Goal: Task Accomplishment & Management: Use online tool/utility

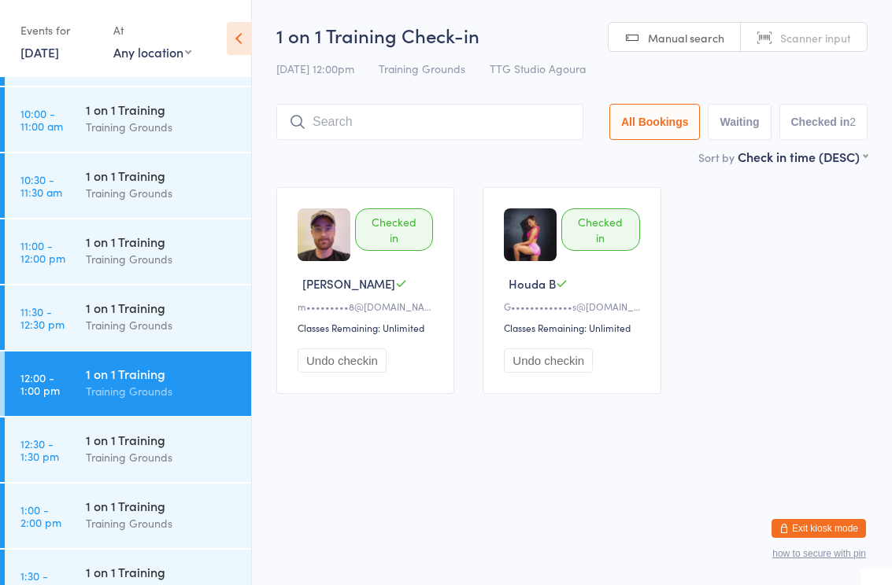
scroll to position [787, 0]
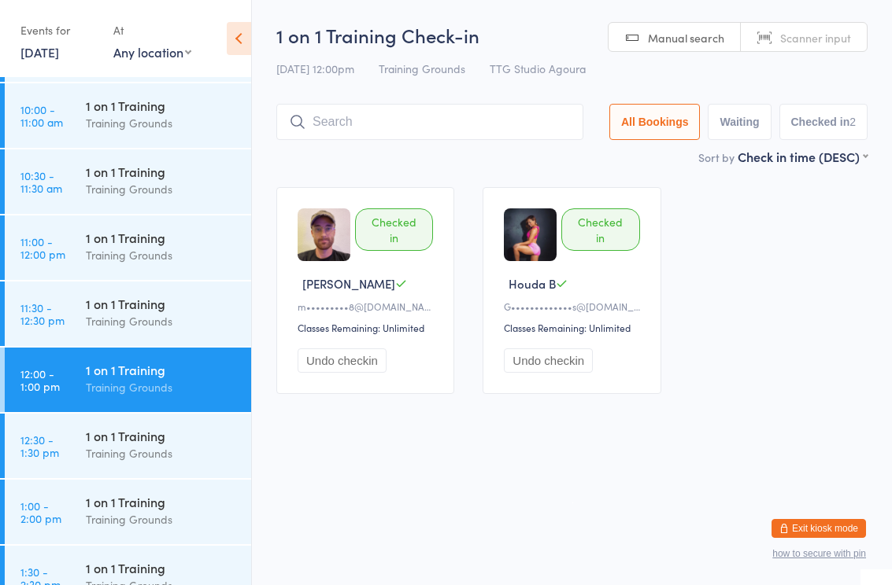
click at [192, 201] on div "1 on 1 Training Training Grounds" at bounding box center [168, 181] width 165 height 62
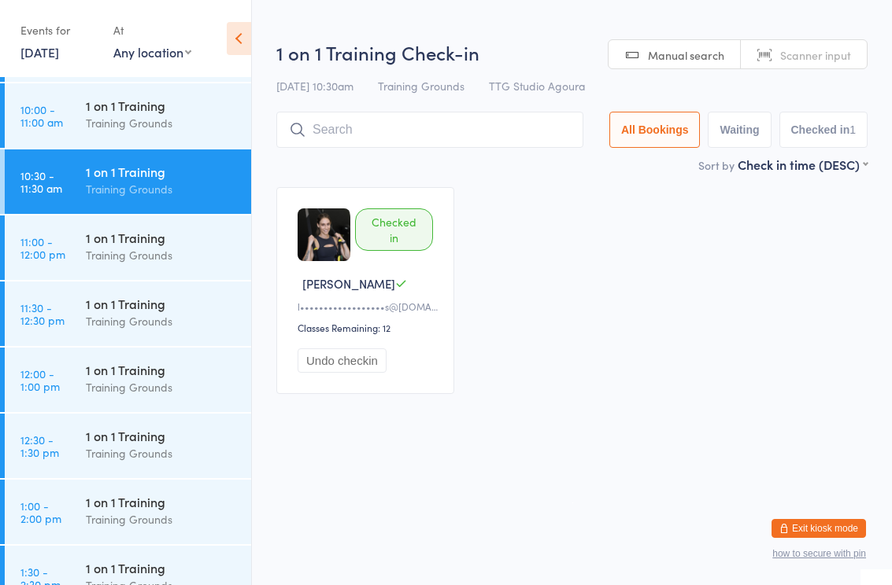
click at [497, 134] on input "search" at bounding box center [429, 130] width 307 height 36
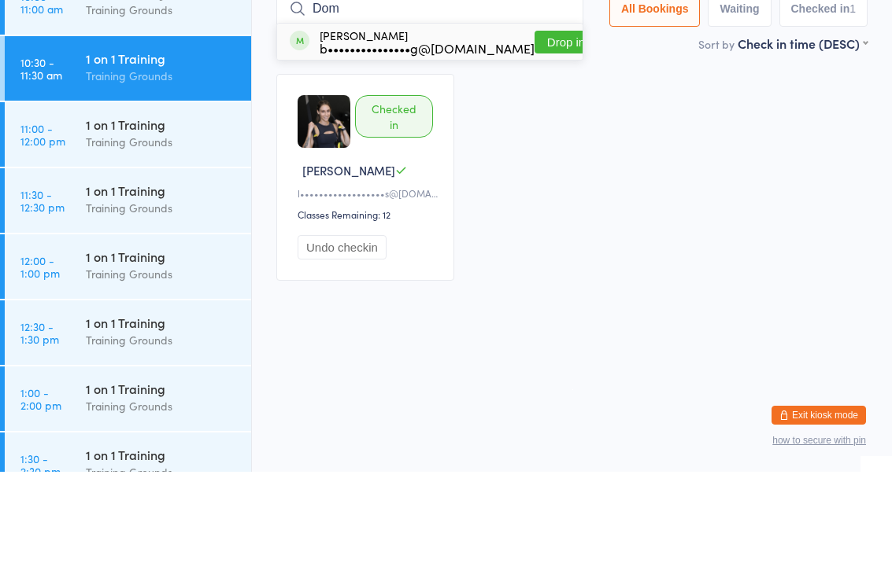
type input "Dom"
click at [540, 144] on button "Drop in" at bounding box center [565, 155] width 63 height 23
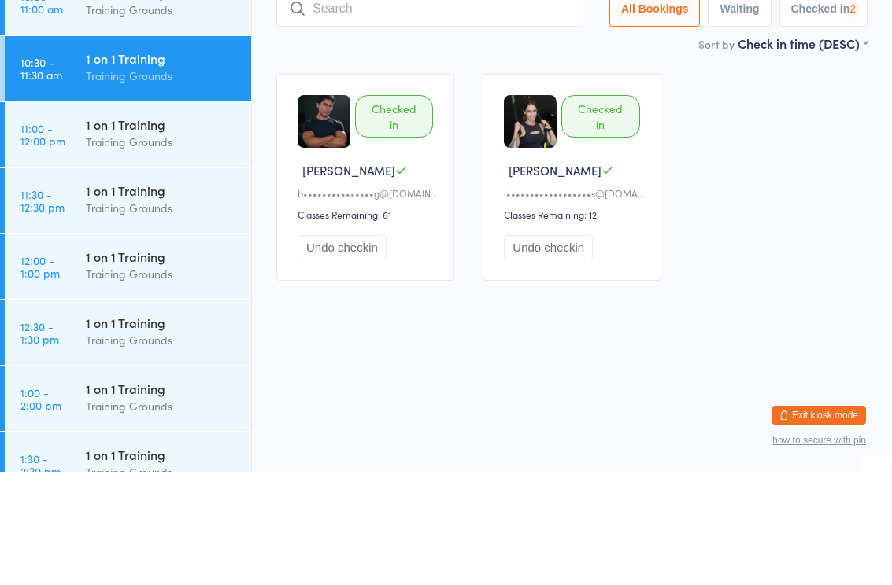
click at [749, 173] on div "Checked in [PERSON_NAME] L b•••••••••••••••g@[DOMAIN_NAME] Classes Remaining: 6…" at bounding box center [571, 290] width 619 height 235
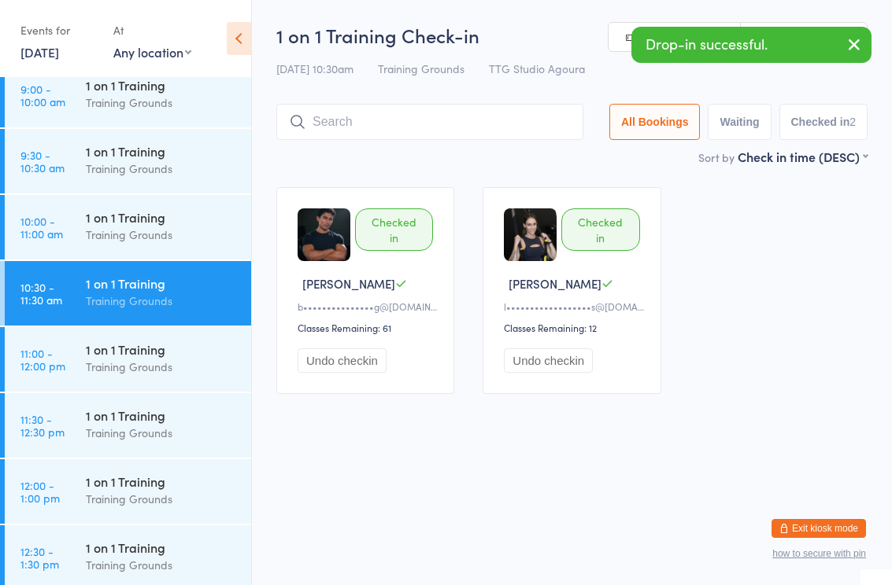
scroll to position [678, 0]
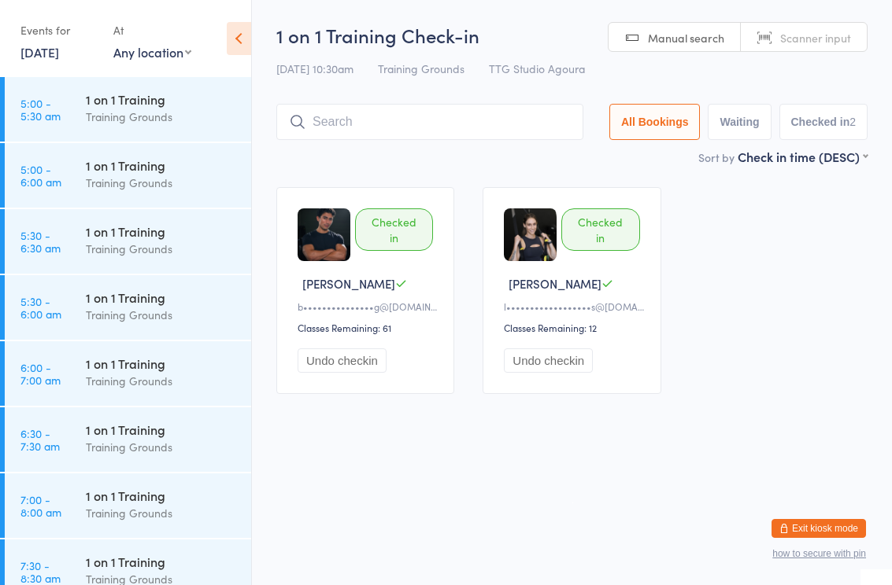
click at [520, 448] on html "You have now entered Kiosk Mode. Members will be able to check themselves in us…" at bounding box center [446, 292] width 892 height 585
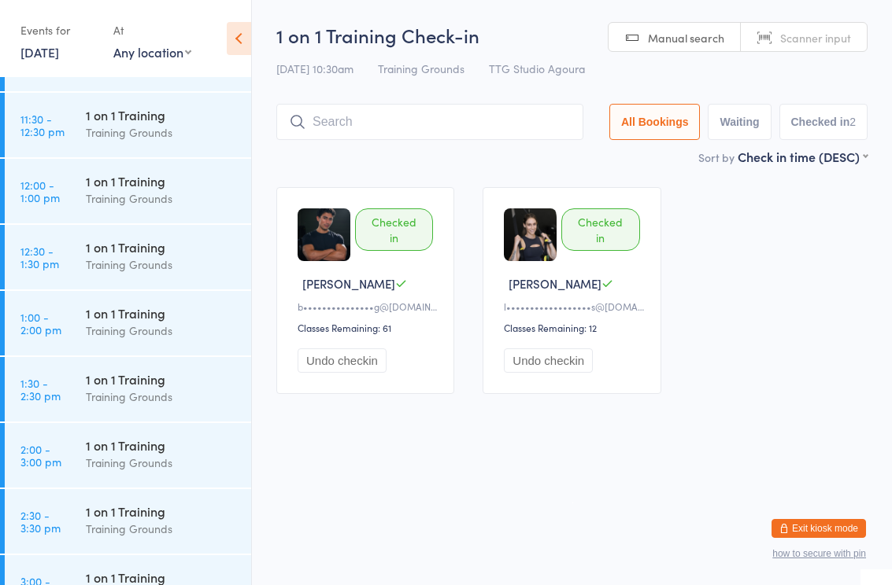
scroll to position [977, 0]
click at [171, 250] on div "1 on 1 Training" at bounding box center [162, 246] width 152 height 17
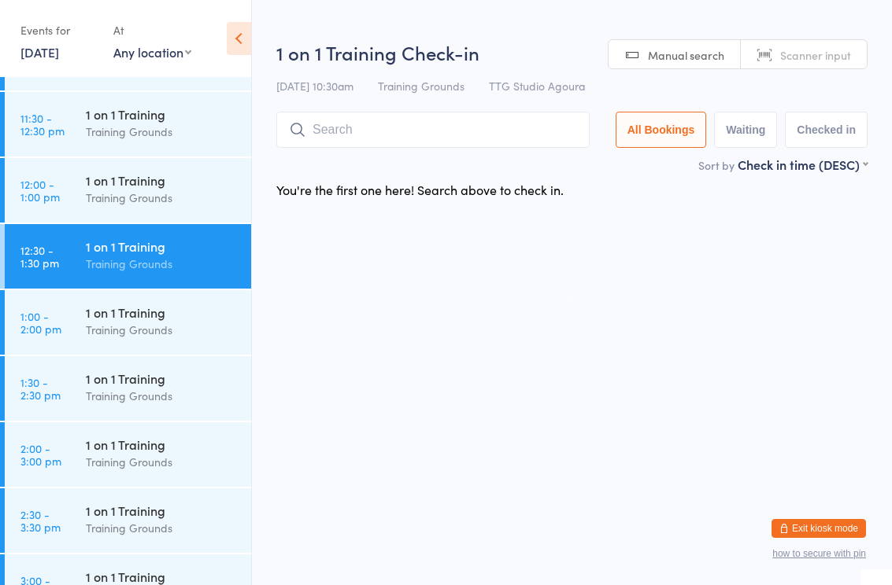
click at [190, 181] on div "1 on 1 Training" at bounding box center [162, 180] width 152 height 17
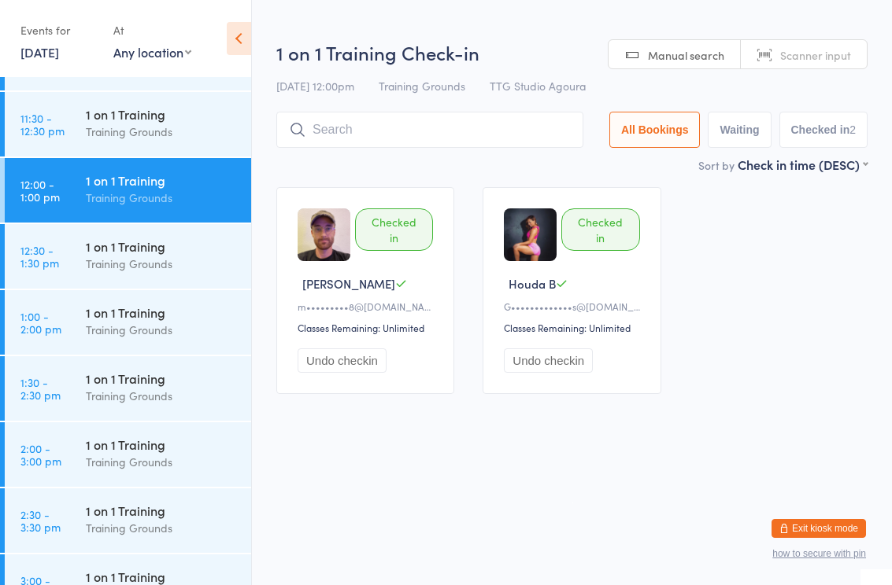
click at [479, 131] on input "search" at bounding box center [429, 130] width 307 height 36
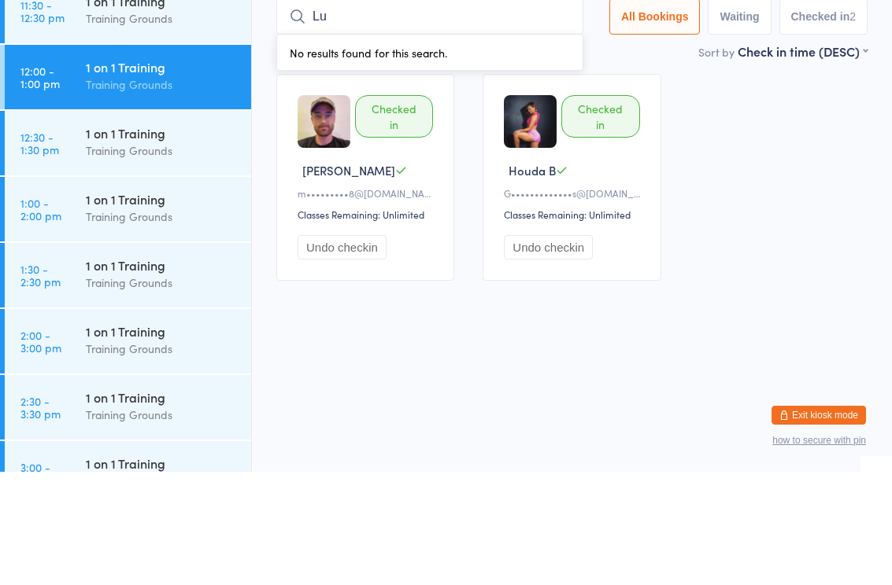
type input "Luc"
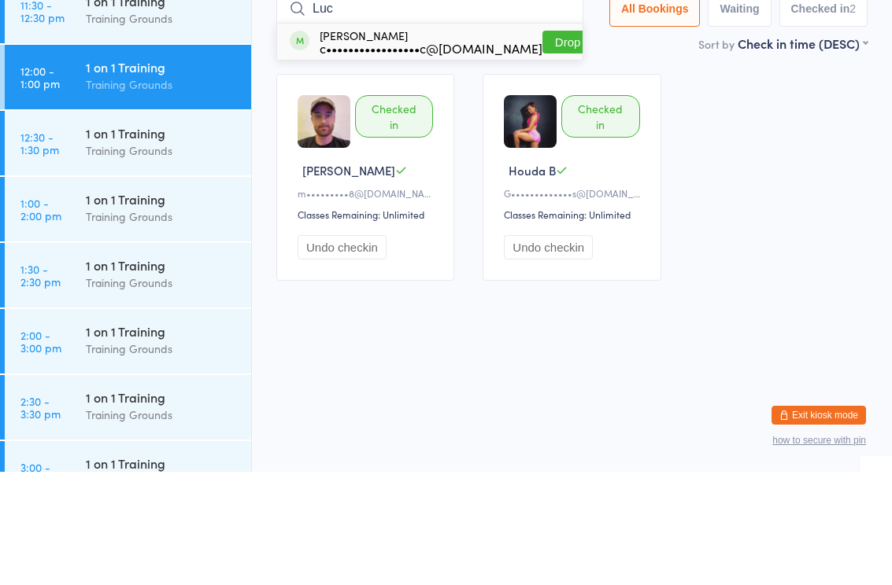
click at [161, 172] on div "1 on 1 Training" at bounding box center [162, 180] width 152 height 17
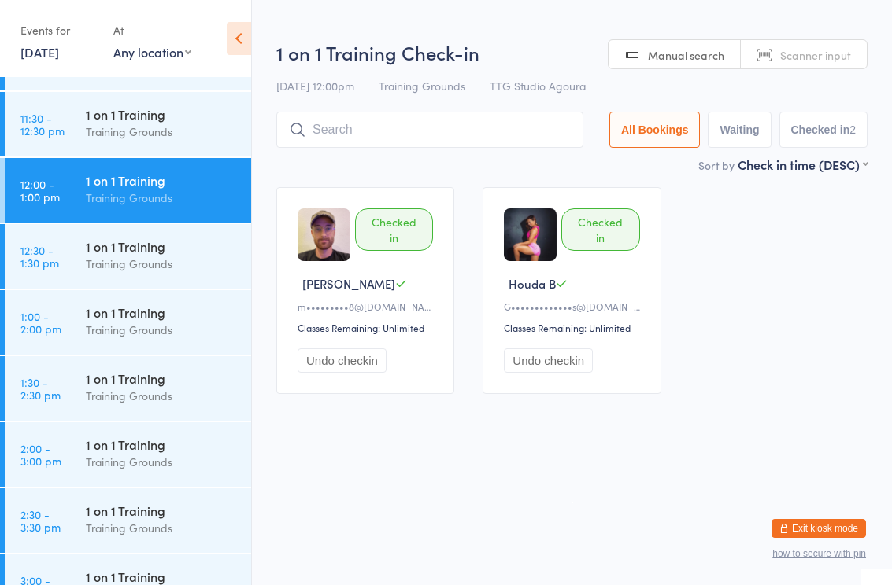
click at [398, 144] on input "search" at bounding box center [429, 130] width 307 height 36
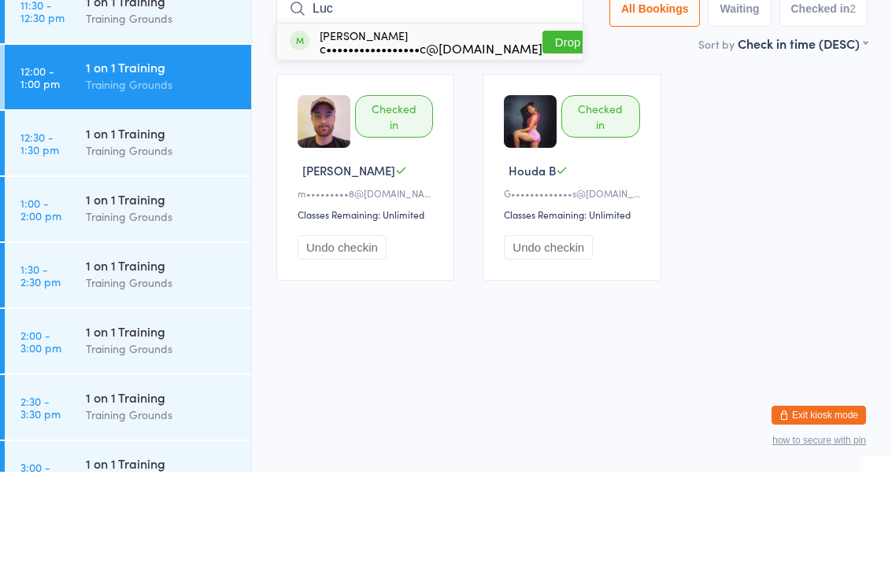
type input "Luc"
click at [414, 155] on div "c•••••••••••••••••c@gmail.com" at bounding box center [430, 161] width 223 height 13
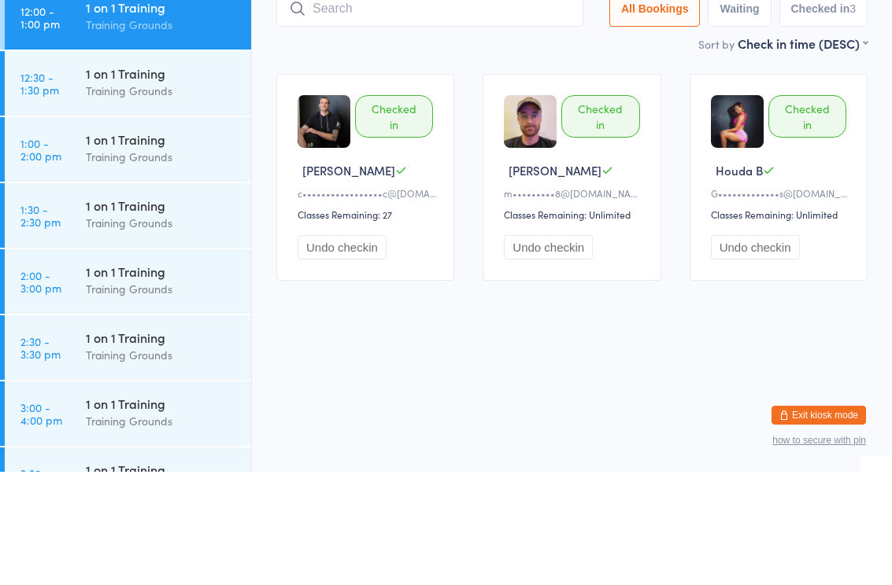
scroll to position [1047, 0]
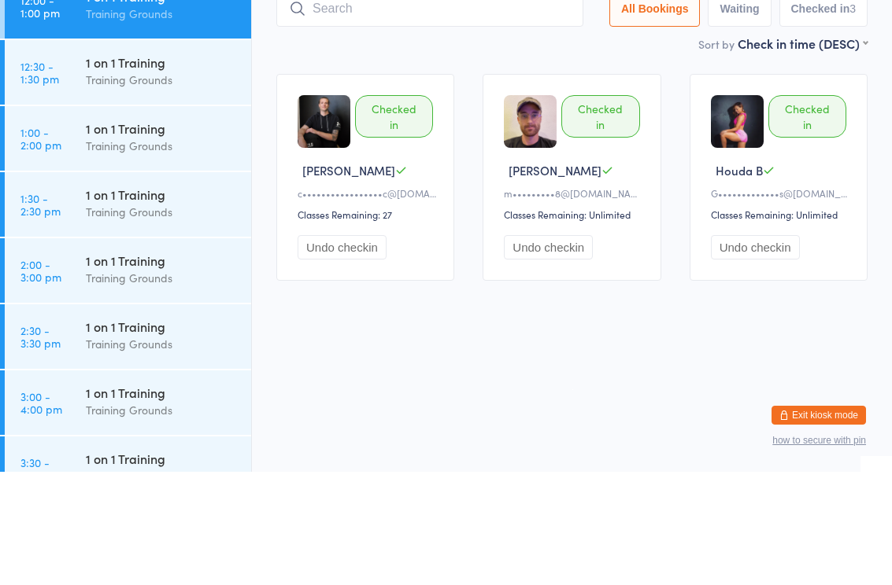
click at [164, 250] on div "Training Grounds" at bounding box center [162, 259] width 152 height 18
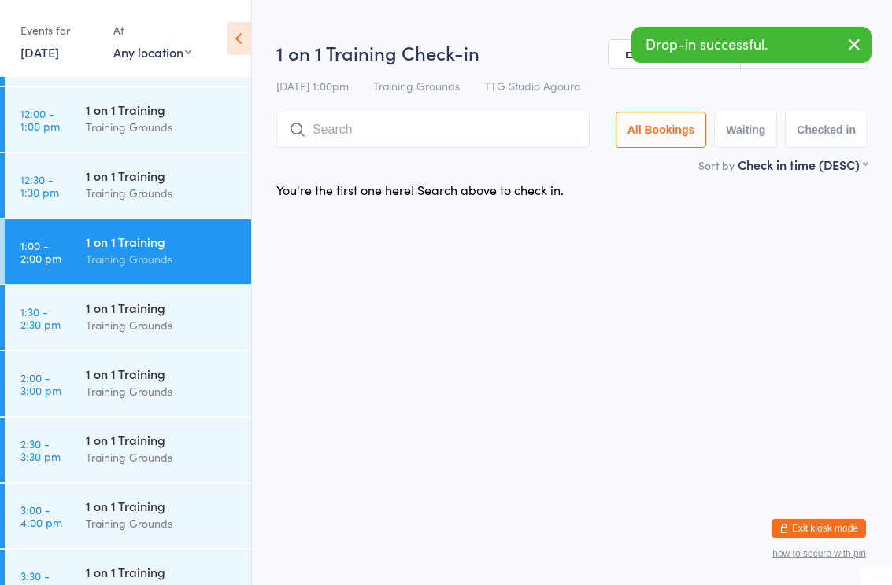
click at [489, 133] on input "search" at bounding box center [432, 130] width 313 height 36
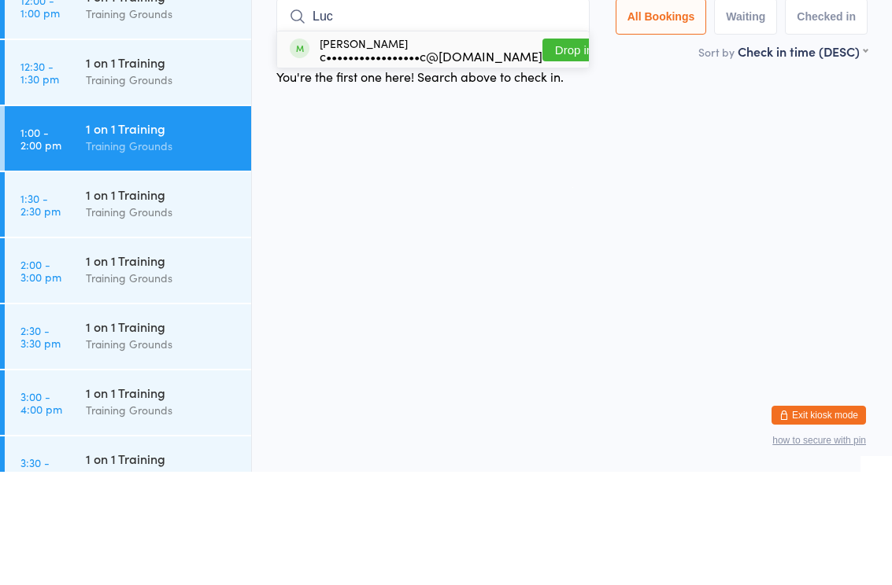
type input "Luc"
click at [415, 163] on div "c•••••••••••••••••c@gmail.com" at bounding box center [430, 169] width 223 height 13
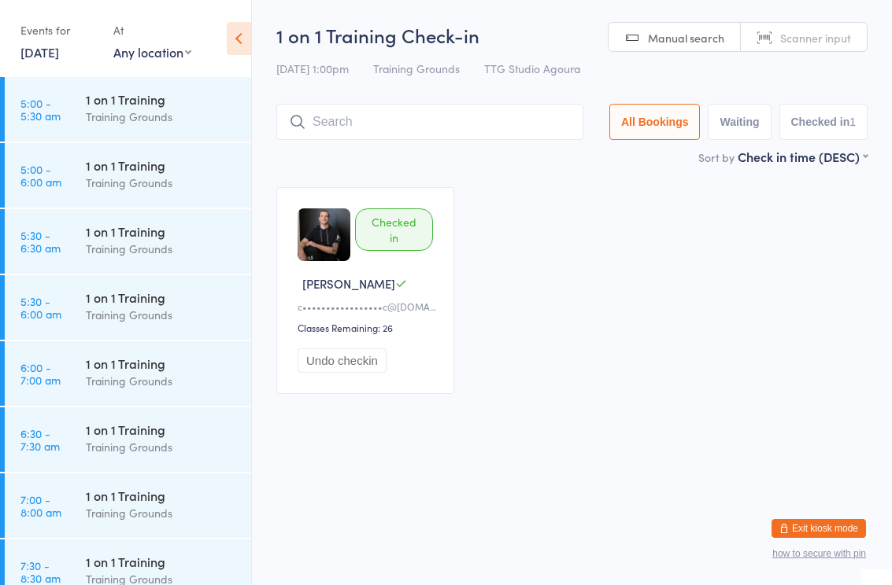
click at [40, 61] on link "[DATE]" at bounding box center [39, 51] width 39 height 17
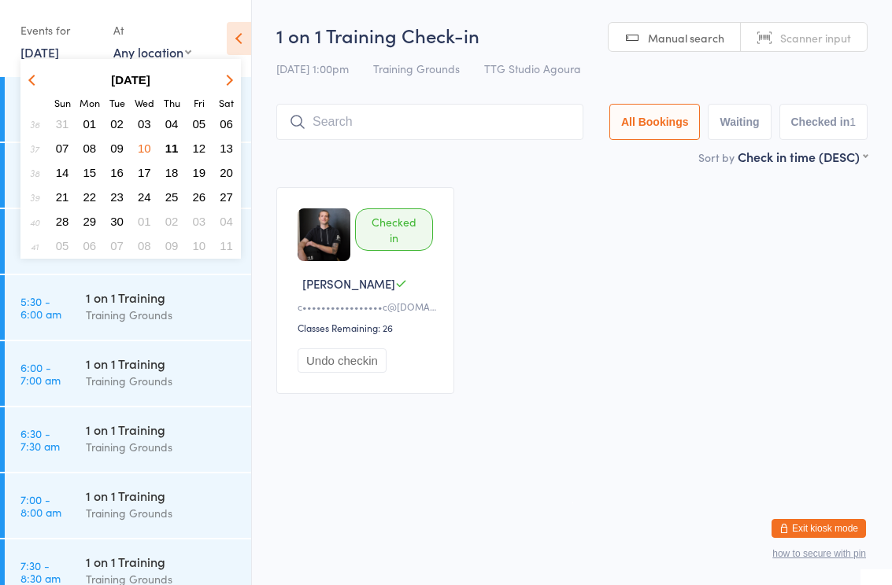
click at [175, 154] on span "11" at bounding box center [171, 148] width 13 height 13
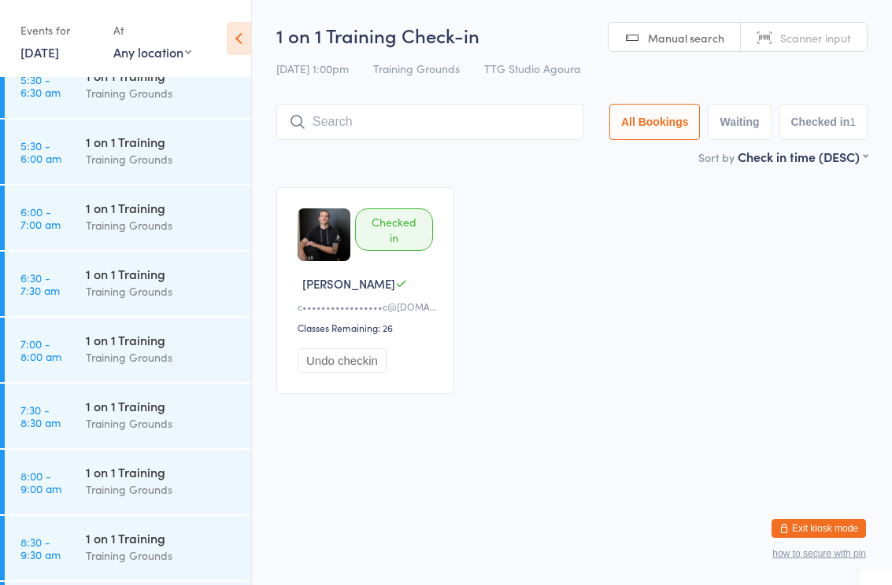
scroll to position [163, 0]
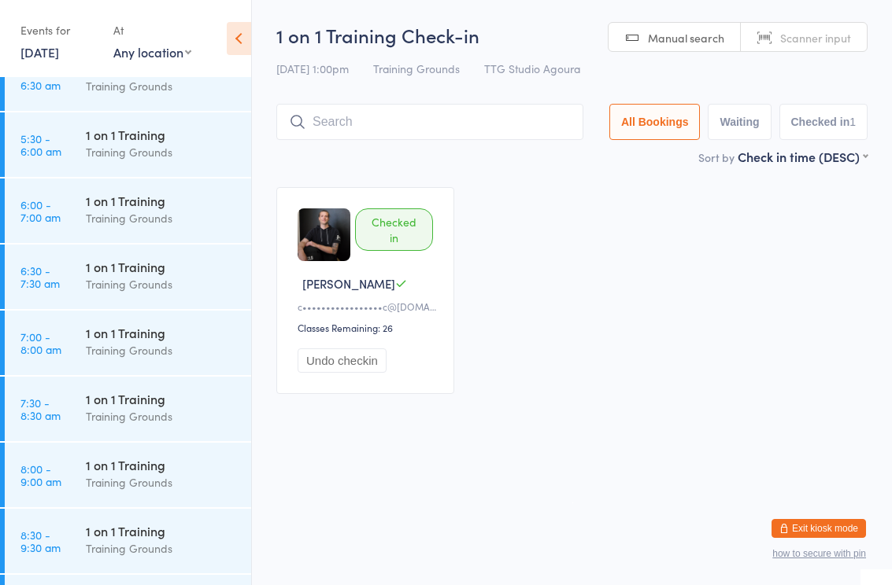
click at [133, 214] on div "Training Grounds" at bounding box center [162, 218] width 152 height 18
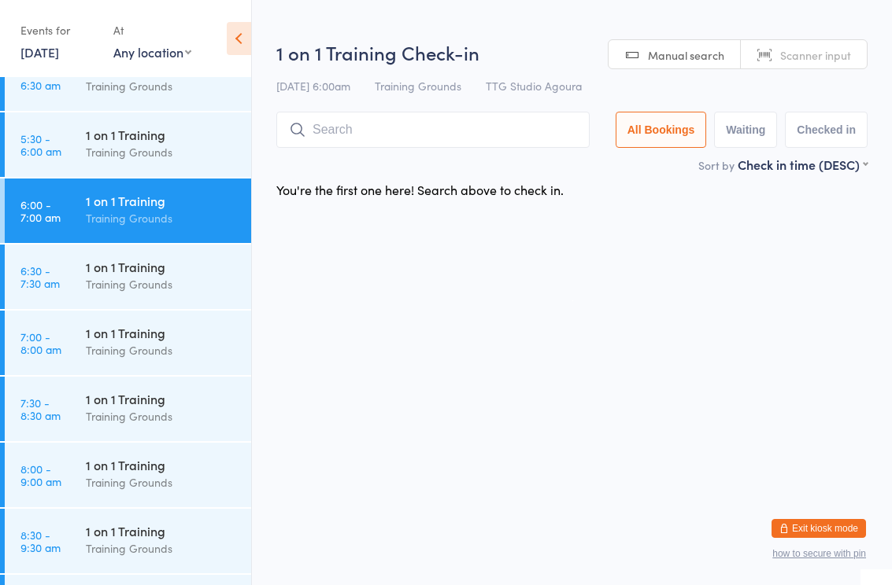
click at [384, 136] on input "search" at bounding box center [432, 130] width 313 height 36
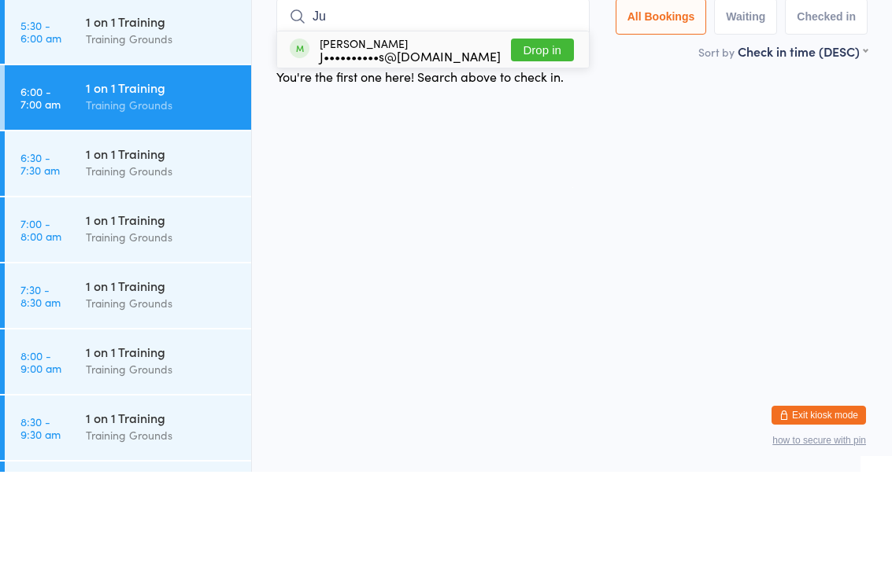
type input "Ju"
click at [409, 163] on div "J••••••••••s@yahoo.com" at bounding box center [409, 169] width 181 height 13
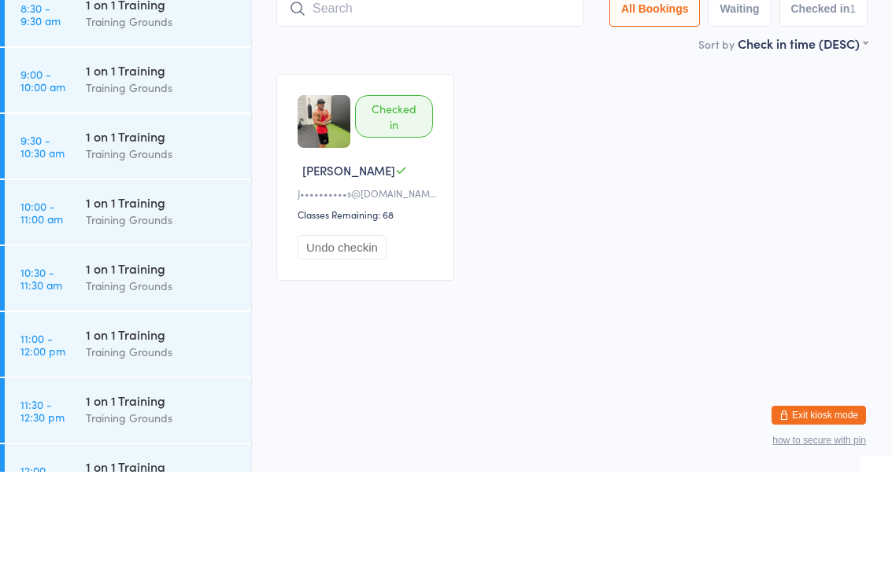
scroll to position [580, 0]
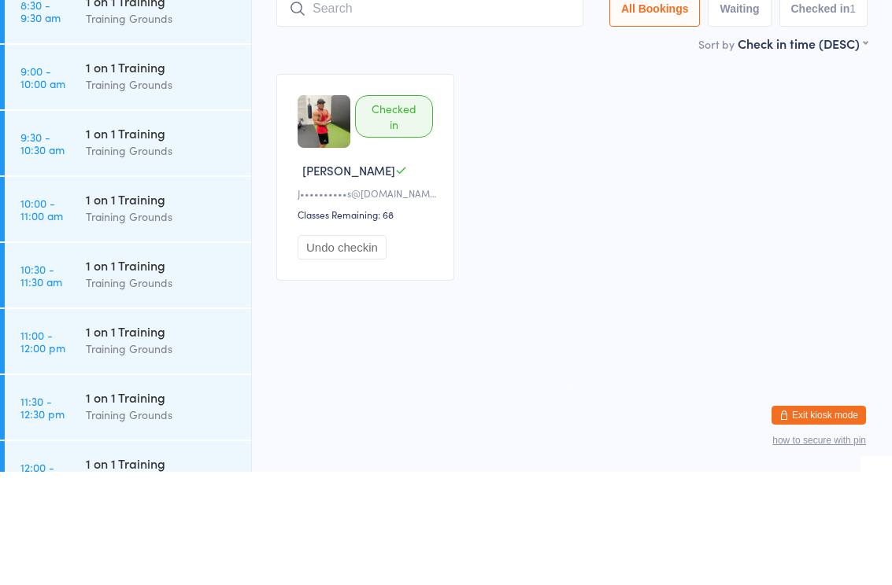
click at [139, 189] on div "Training Grounds" at bounding box center [162, 198] width 152 height 18
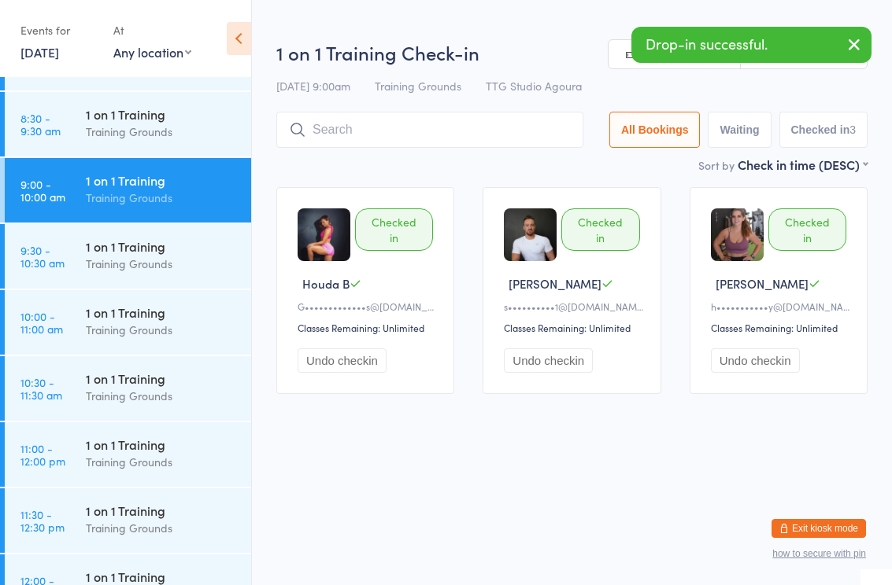
click at [141, 320] on div "1 on 1 Training" at bounding box center [162, 312] width 152 height 17
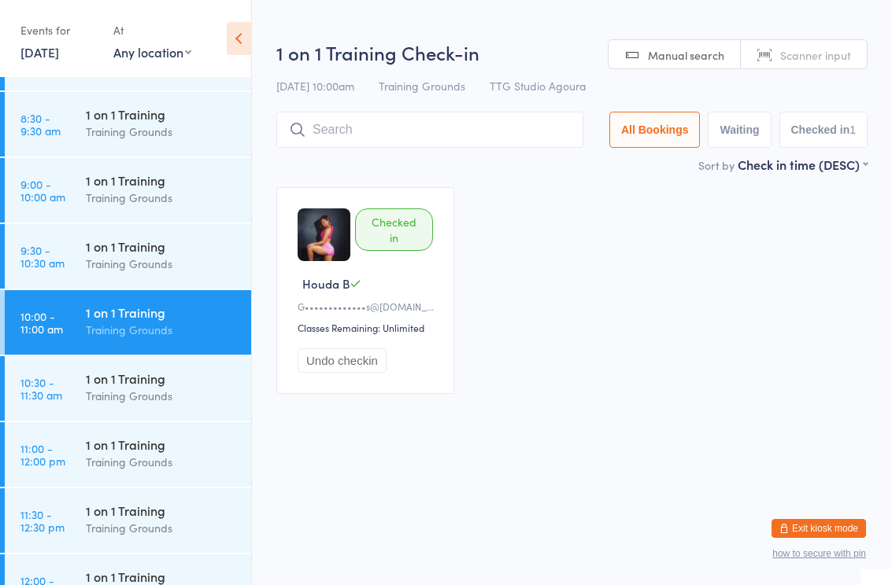
click at [402, 141] on input "search" at bounding box center [429, 130] width 307 height 36
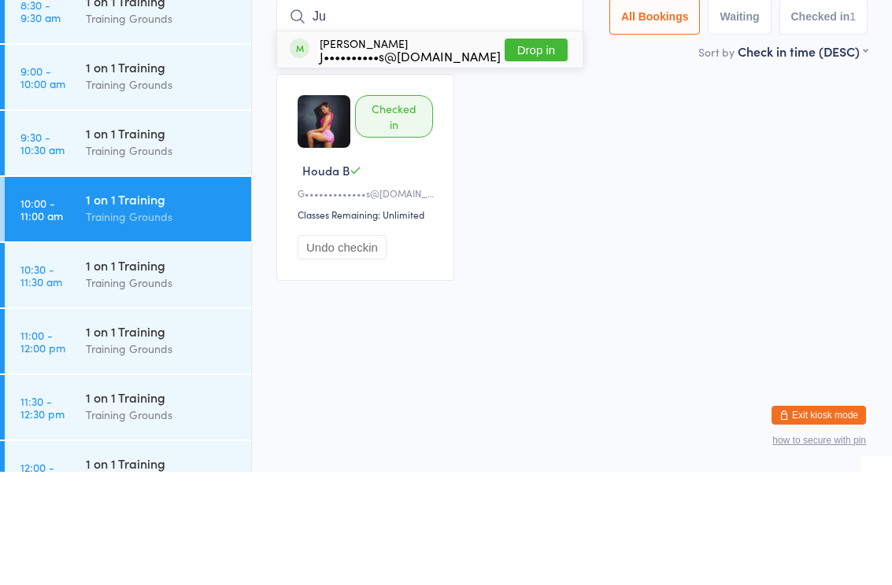
type input "Ju"
click at [423, 163] on div "J••••••••••s@yahoo.com" at bounding box center [409, 169] width 181 height 13
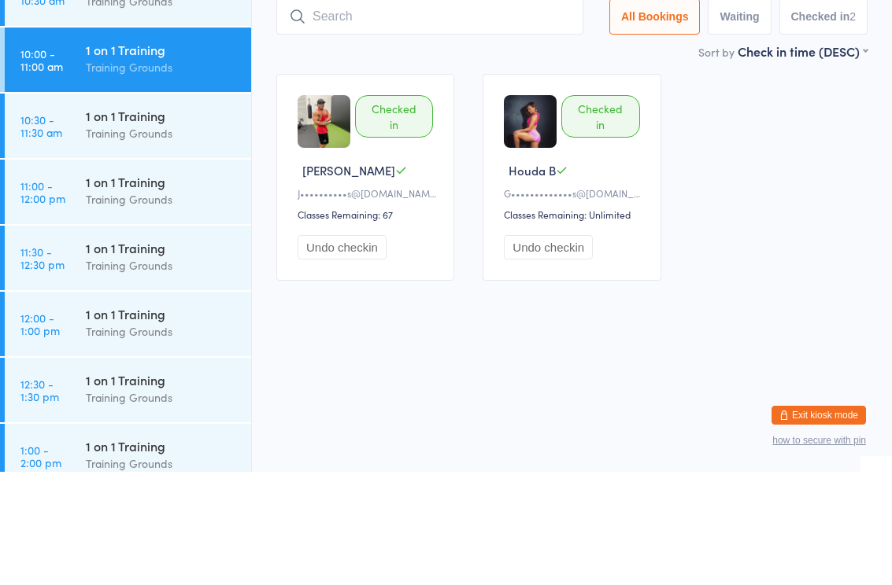
scroll to position [757, 0]
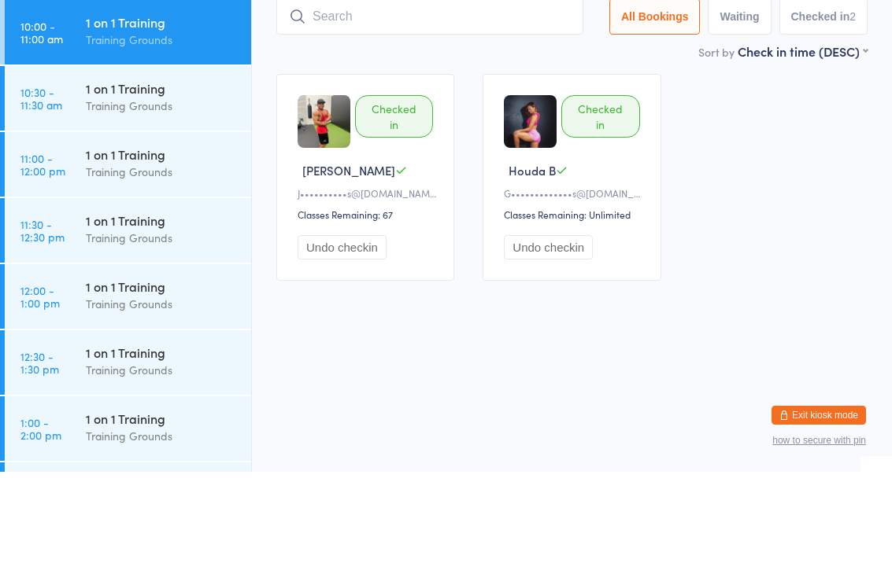
click at [161, 276] on div "Training Grounds" at bounding box center [162, 285] width 152 height 18
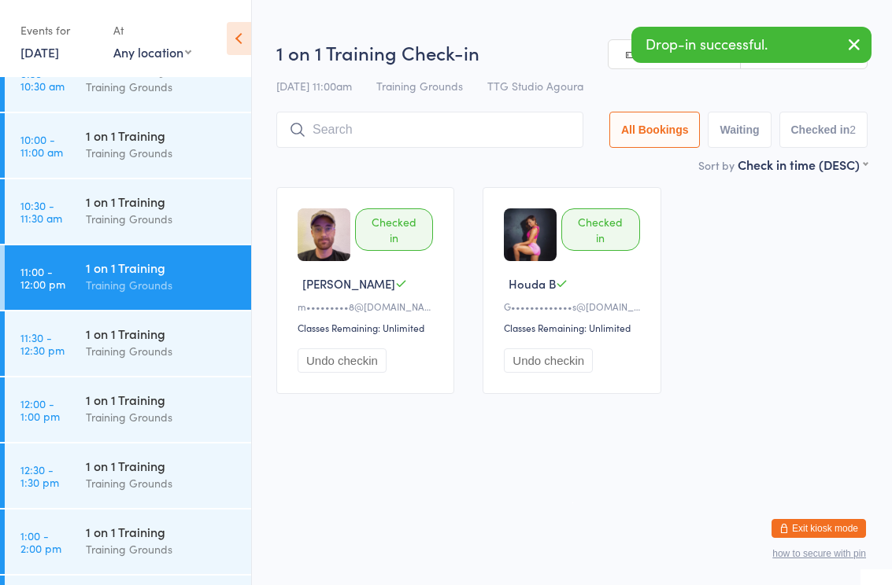
click at [385, 135] on input "search" at bounding box center [429, 130] width 307 height 36
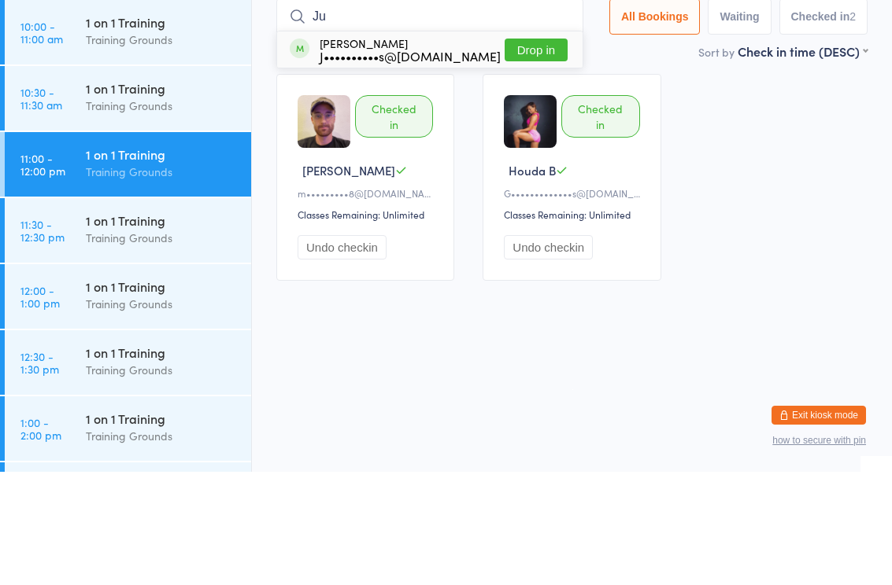
type input "Ju"
click at [412, 163] on div "J••••••••••s@yahoo.com" at bounding box center [409, 169] width 181 height 13
